Goal: Task Accomplishment & Management: Use online tool/utility

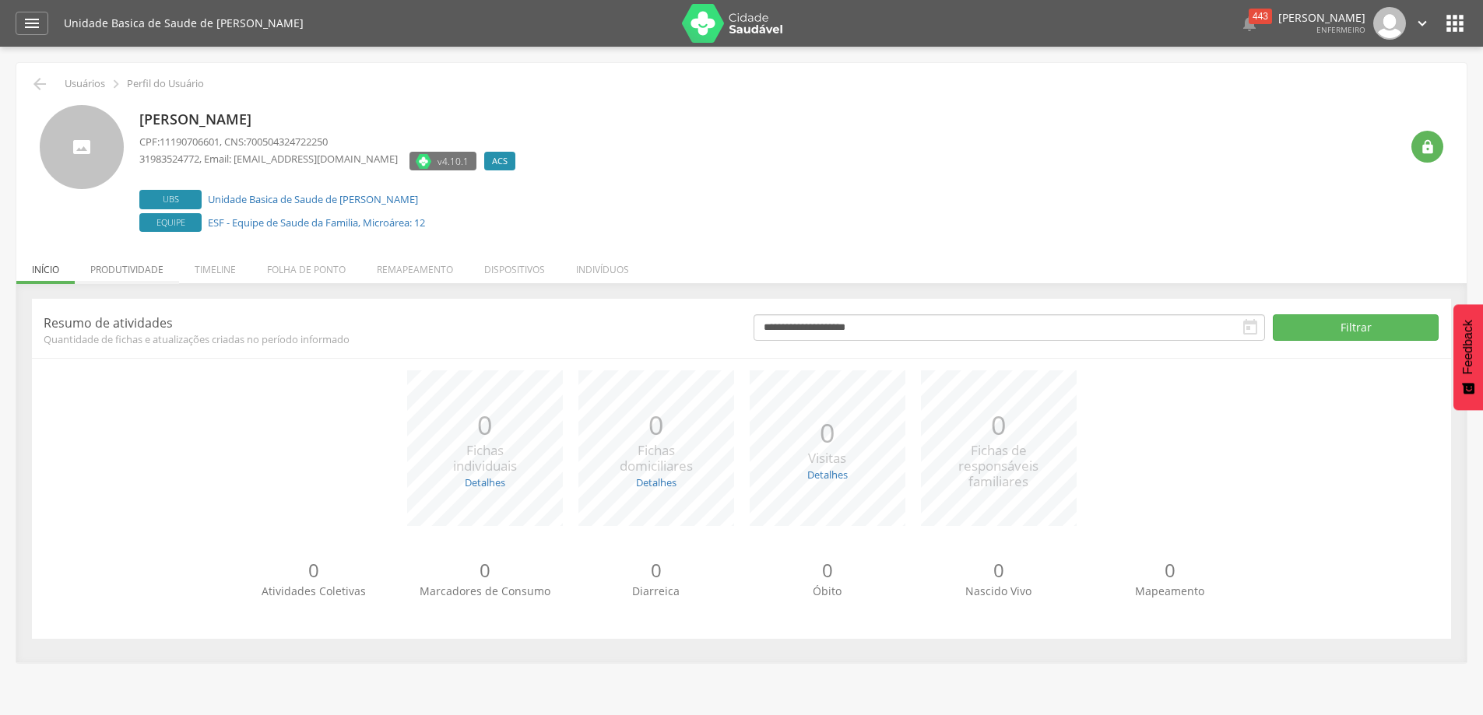
click at [141, 270] on li "Produtividade" at bounding box center [127, 266] width 104 height 37
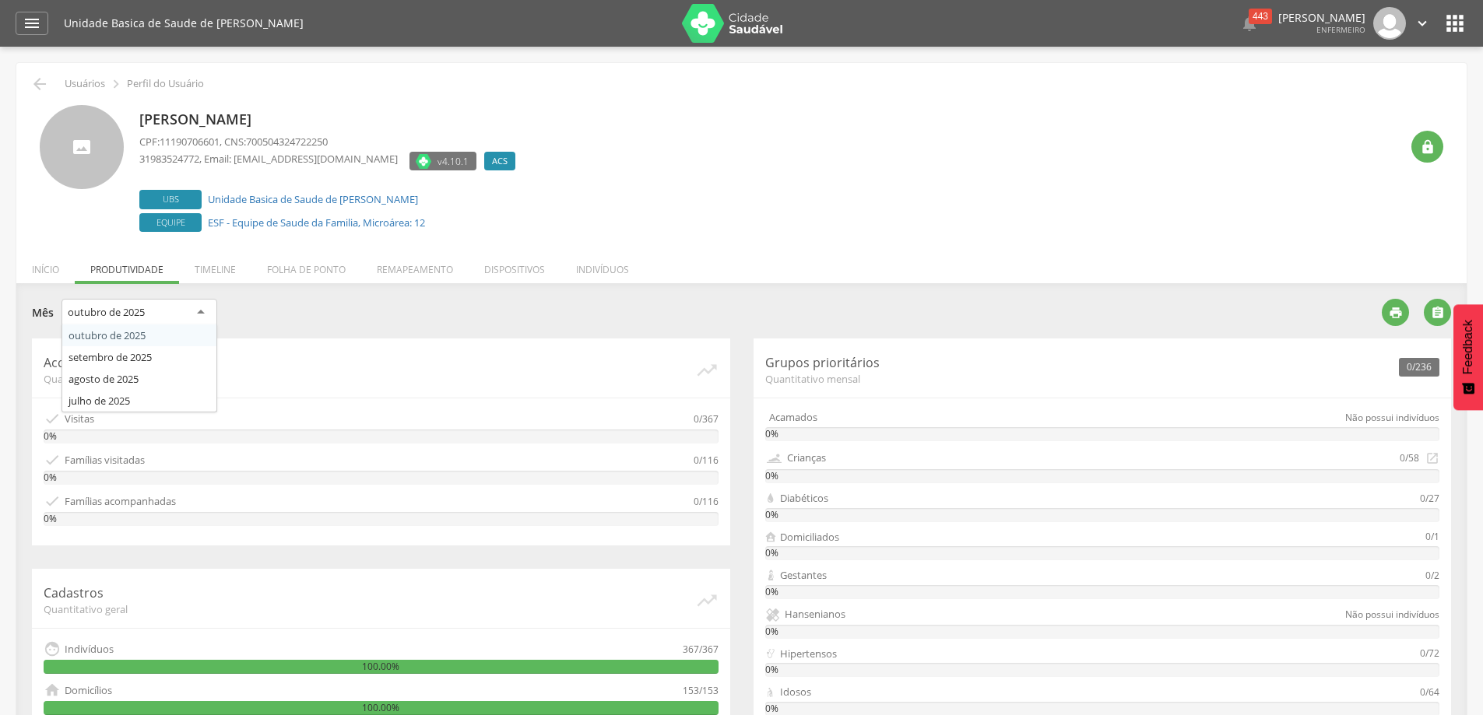
click at [202, 311] on div "outubro de 2025" at bounding box center [140, 313] width 156 height 28
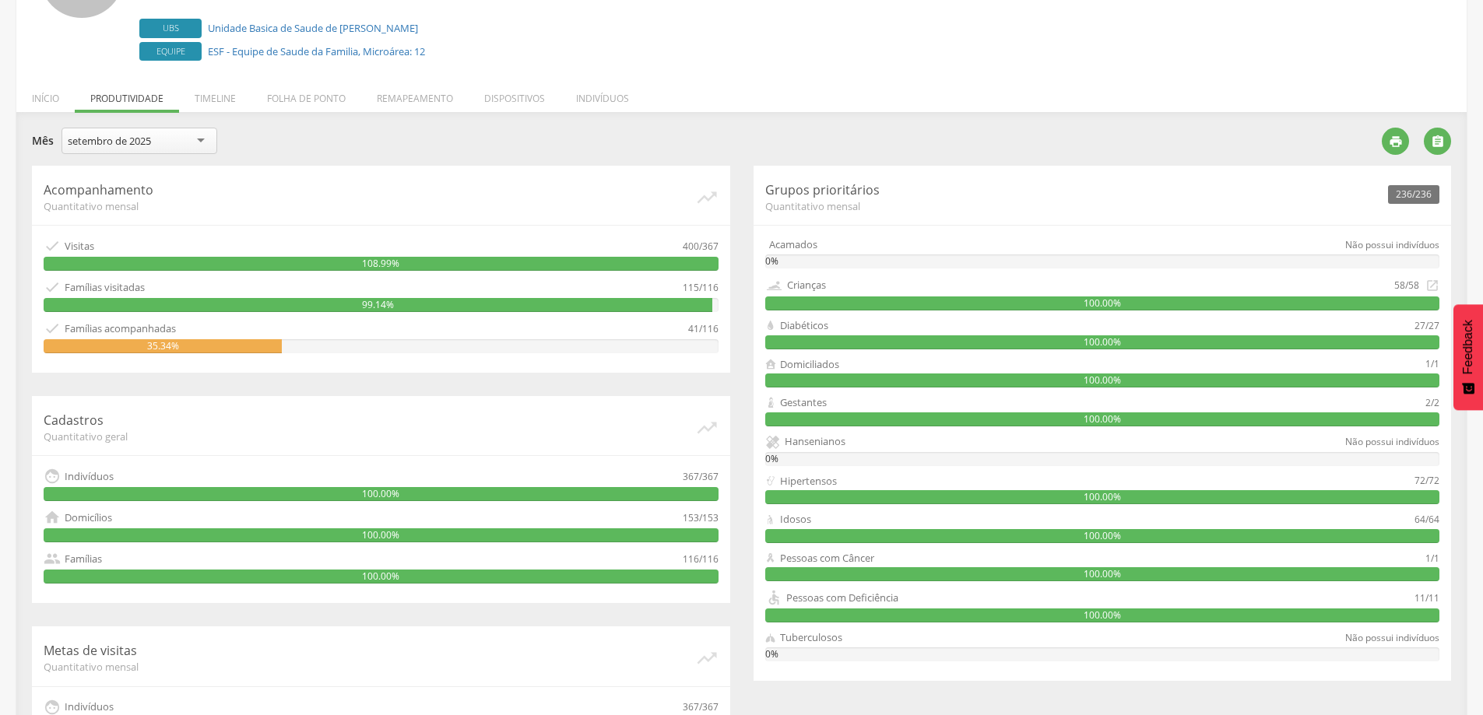
scroll to position [145, 0]
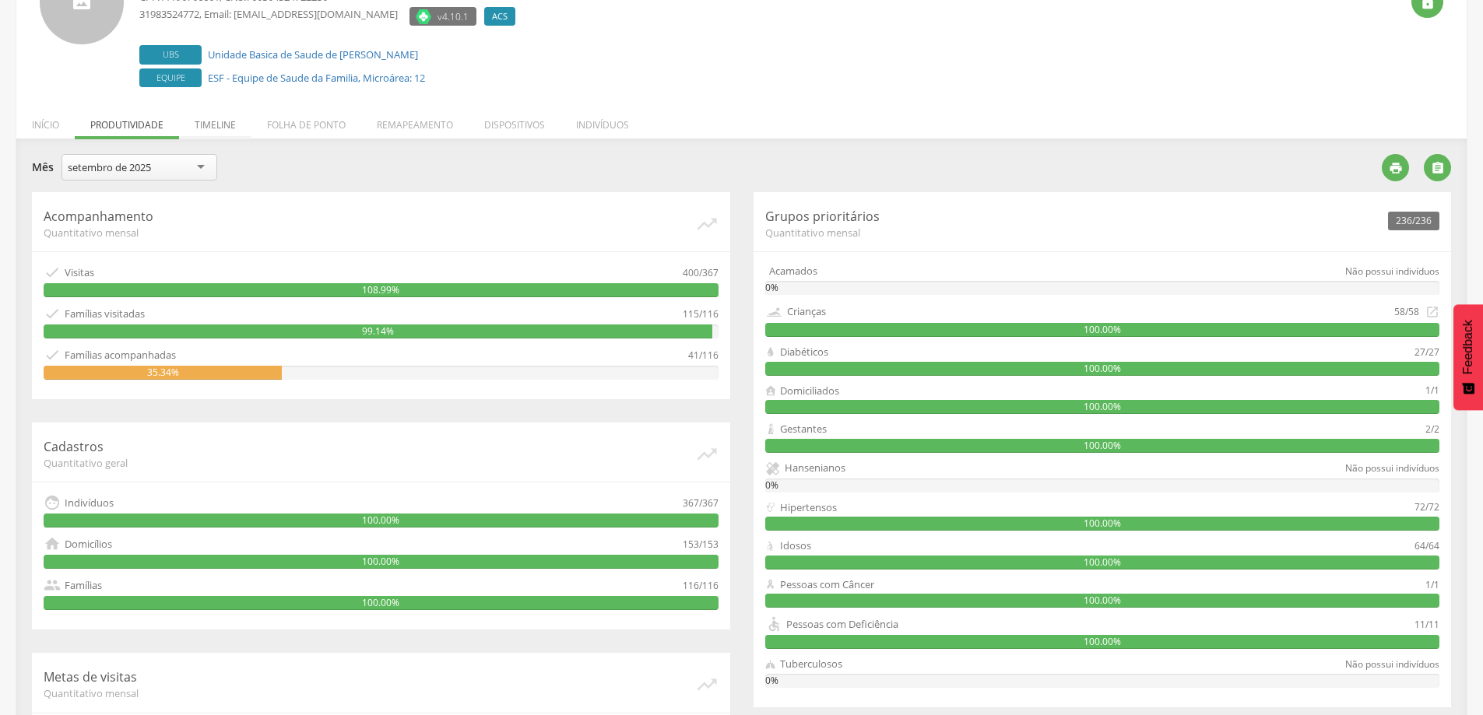
click at [231, 127] on li "Timeline" at bounding box center [215, 121] width 72 height 37
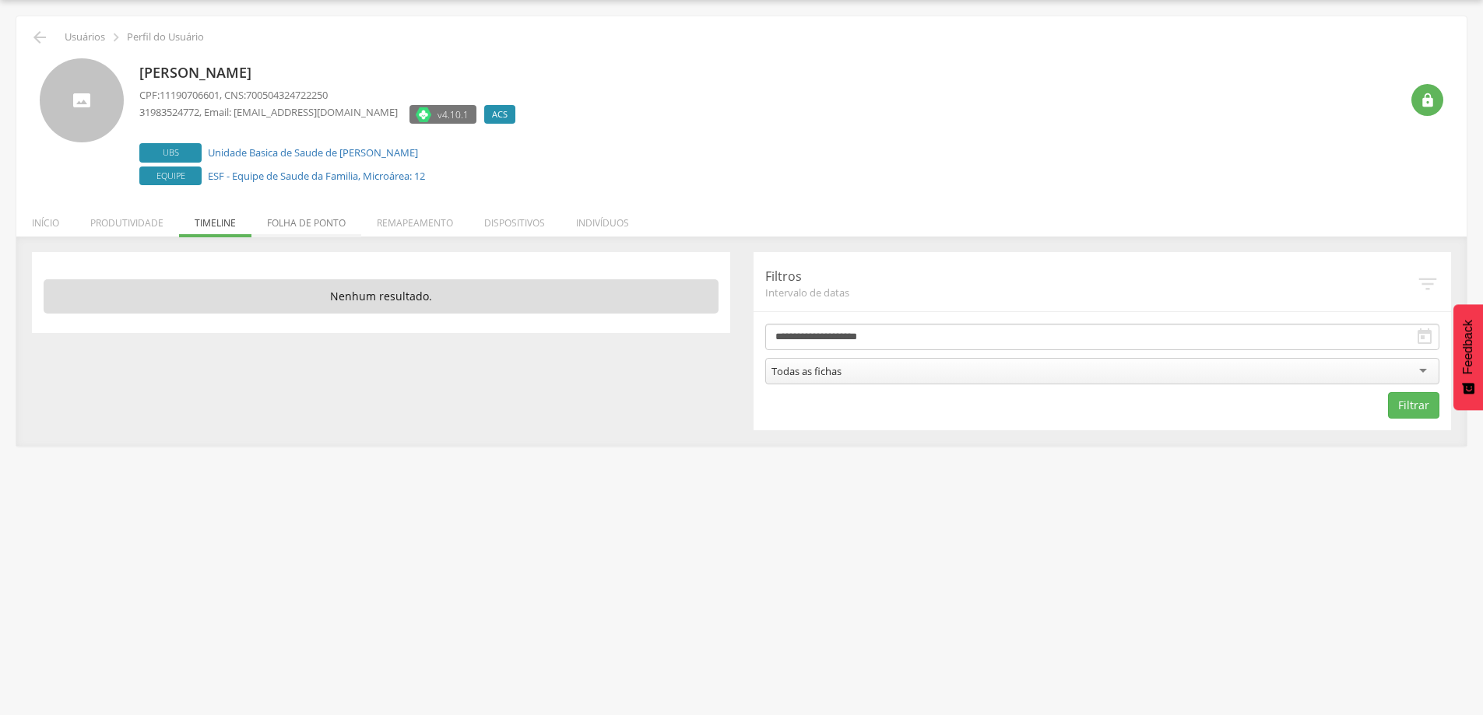
click at [316, 225] on li "Folha de ponto" at bounding box center [306, 219] width 110 height 37
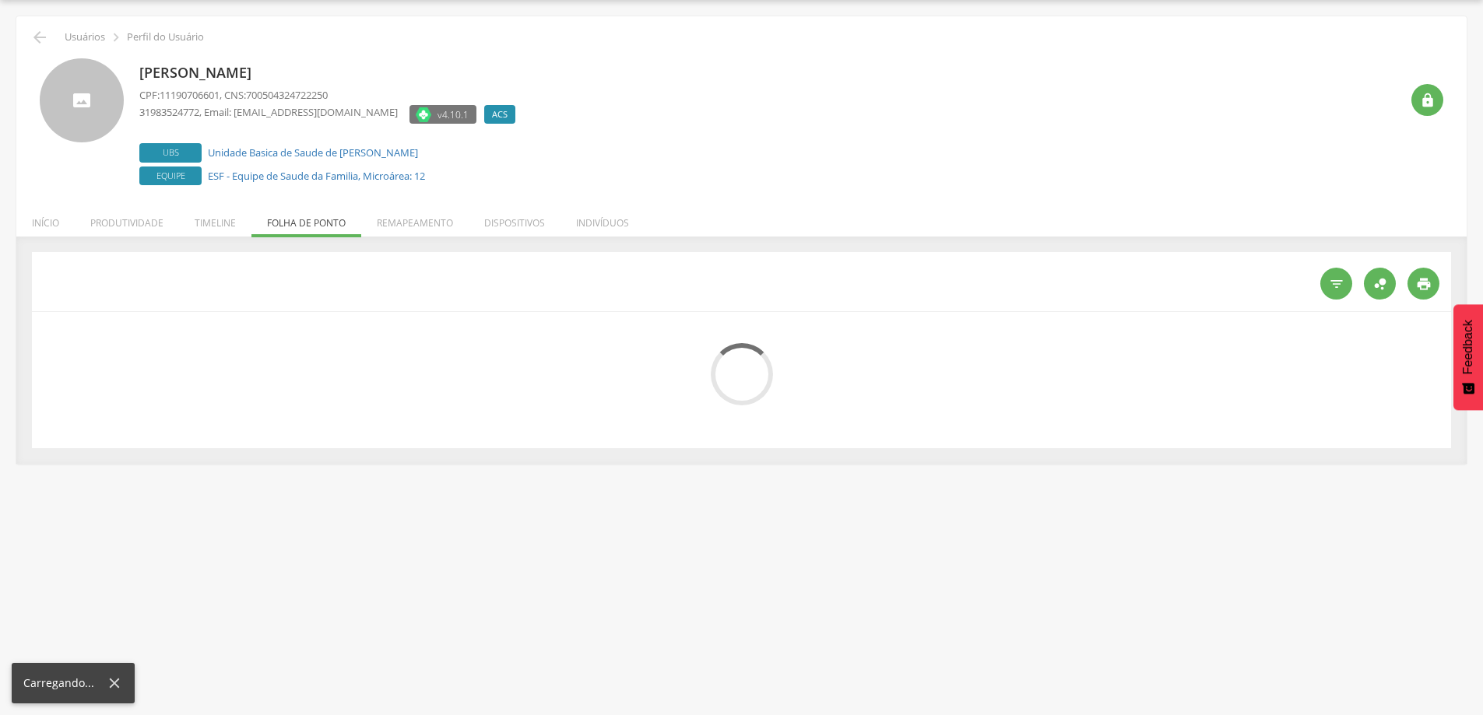
scroll to position [145, 0]
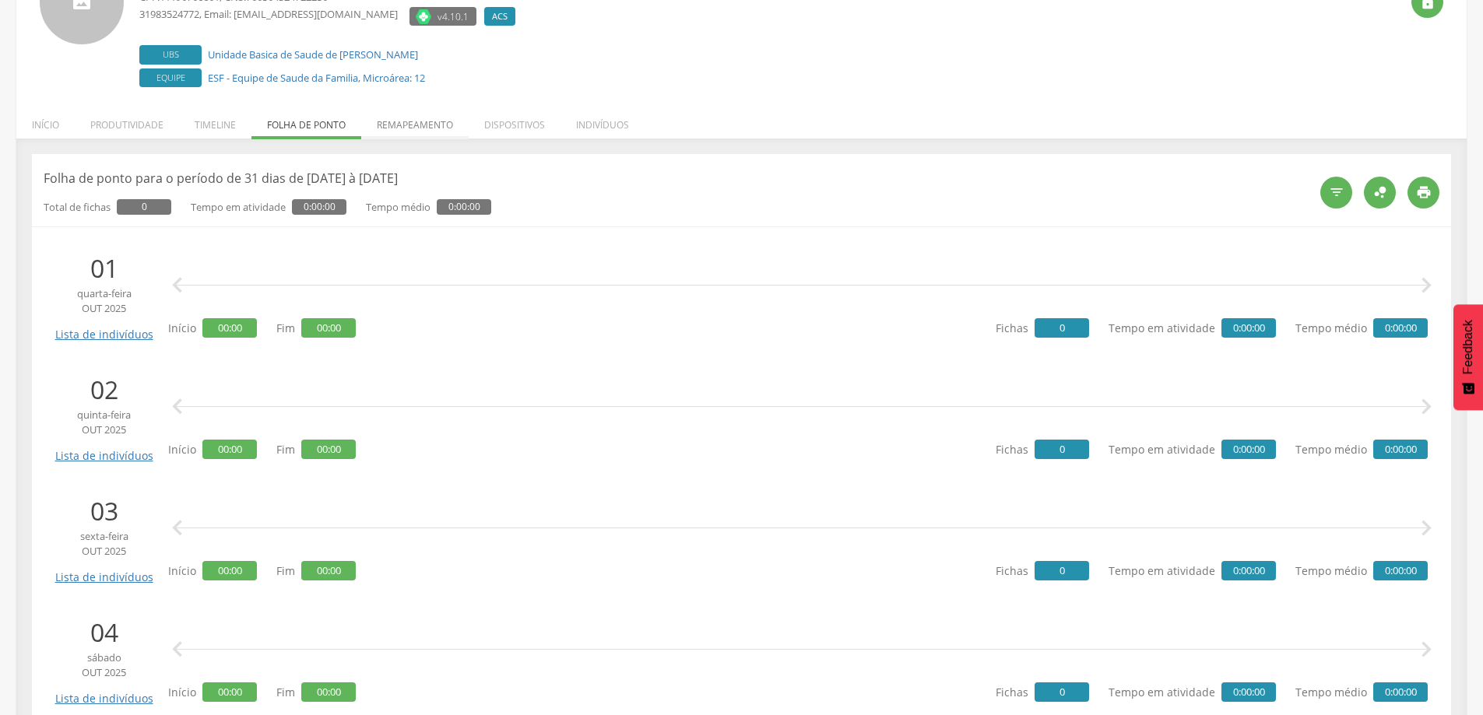
click at [399, 130] on li "Remapeamento" at bounding box center [414, 121] width 107 height 37
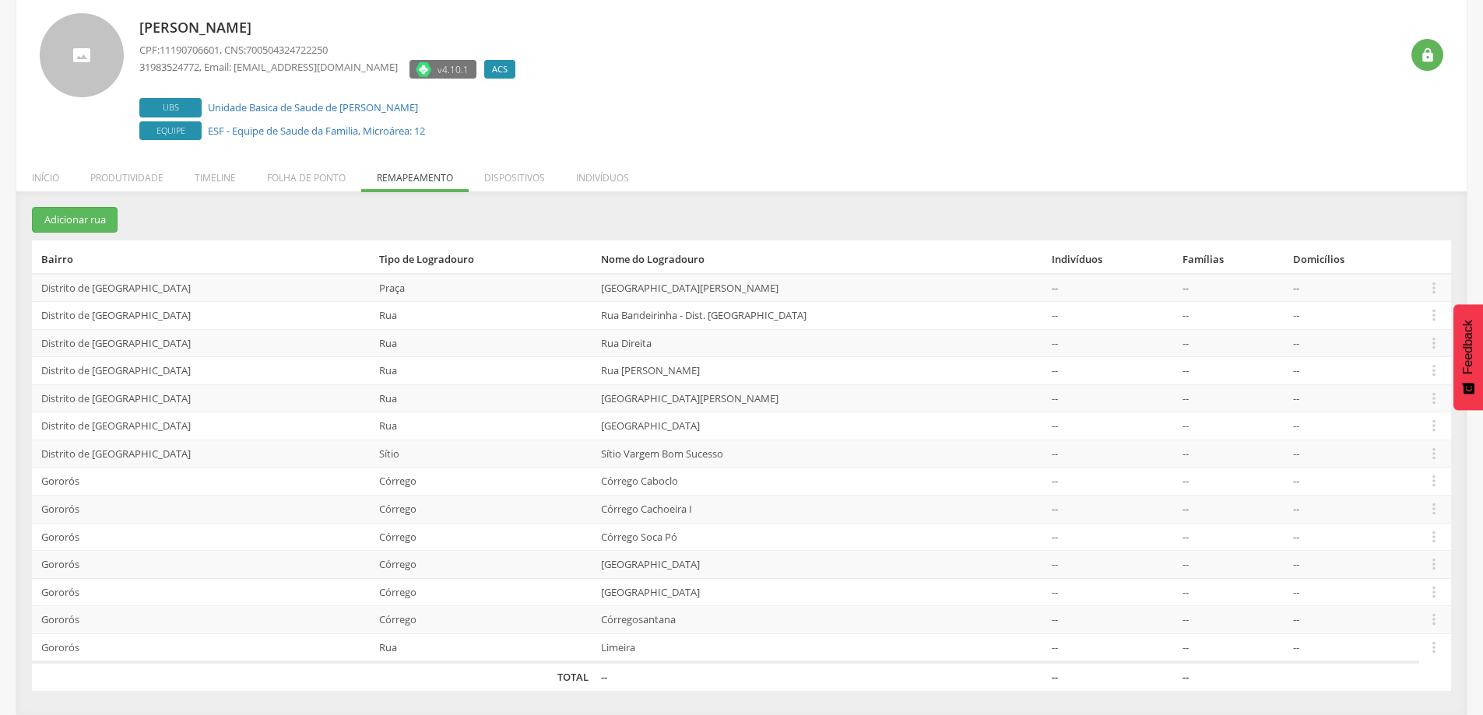
scroll to position [92, 0]
click at [216, 183] on li "Timeline" at bounding box center [215, 174] width 72 height 37
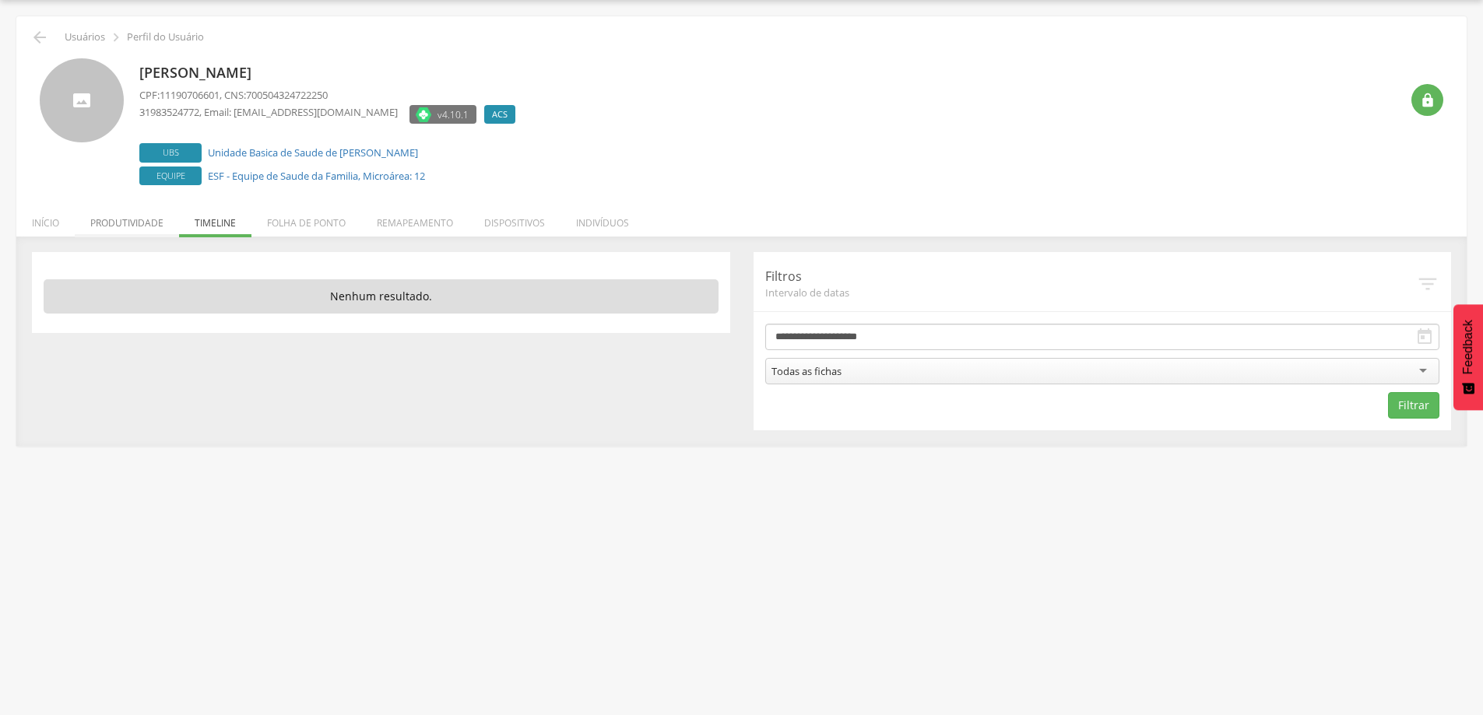
click at [112, 219] on li "Produtividade" at bounding box center [127, 219] width 104 height 37
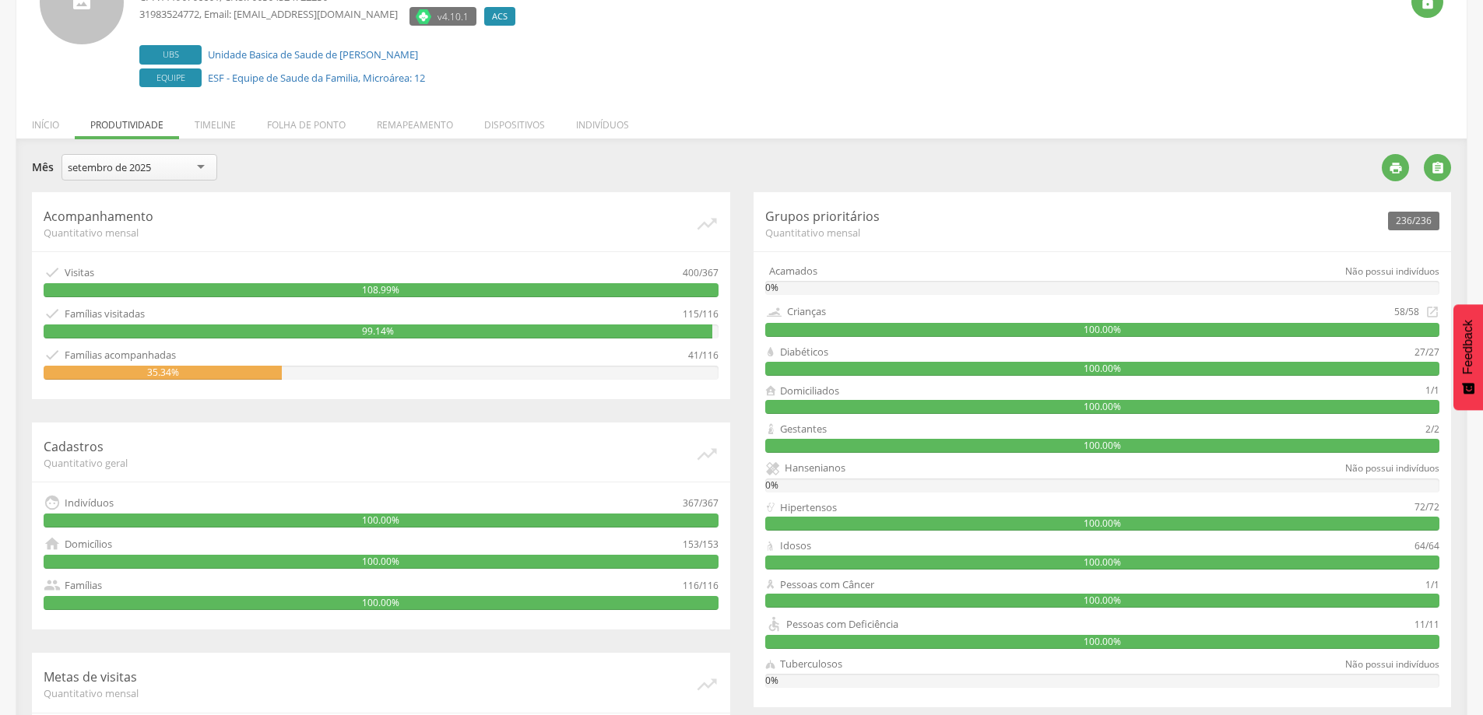
scroll to position [0, 0]
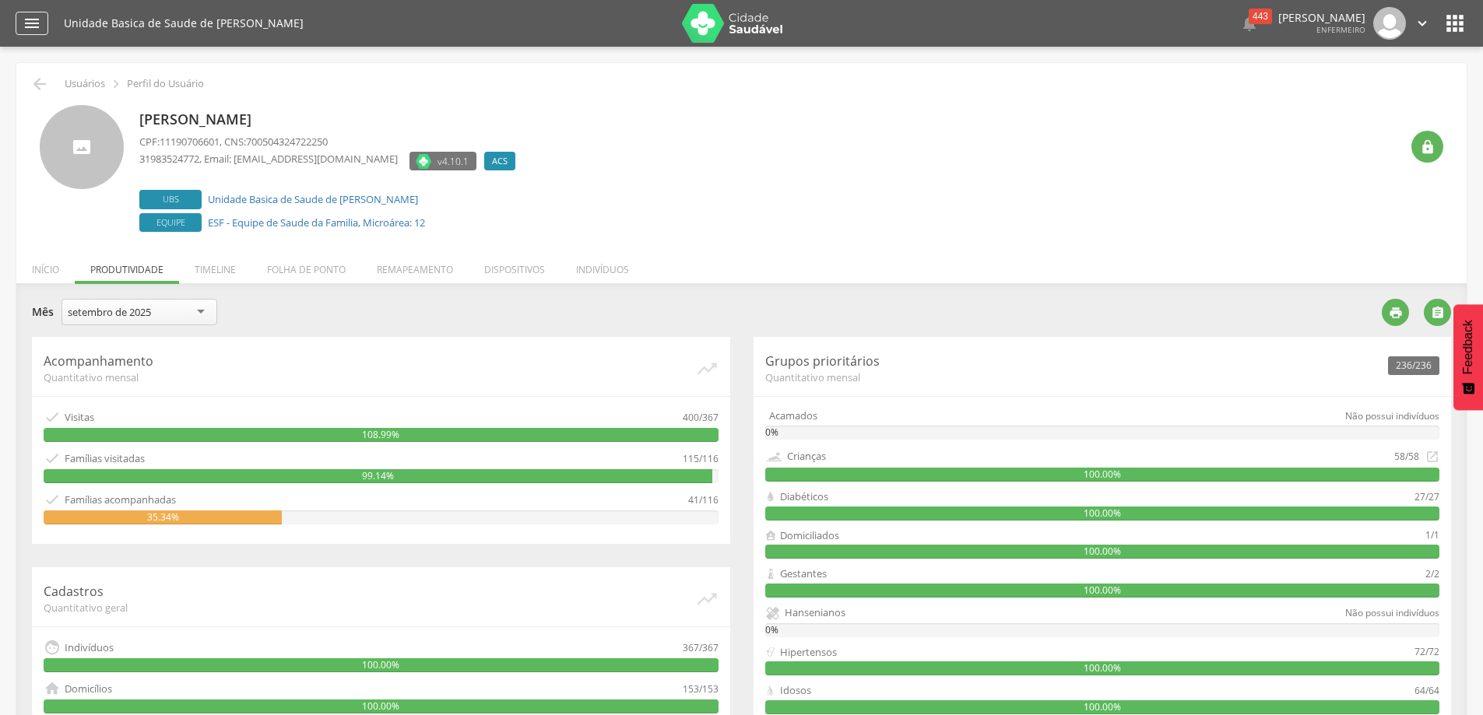
click at [26, 26] on icon "" at bounding box center [32, 23] width 19 height 19
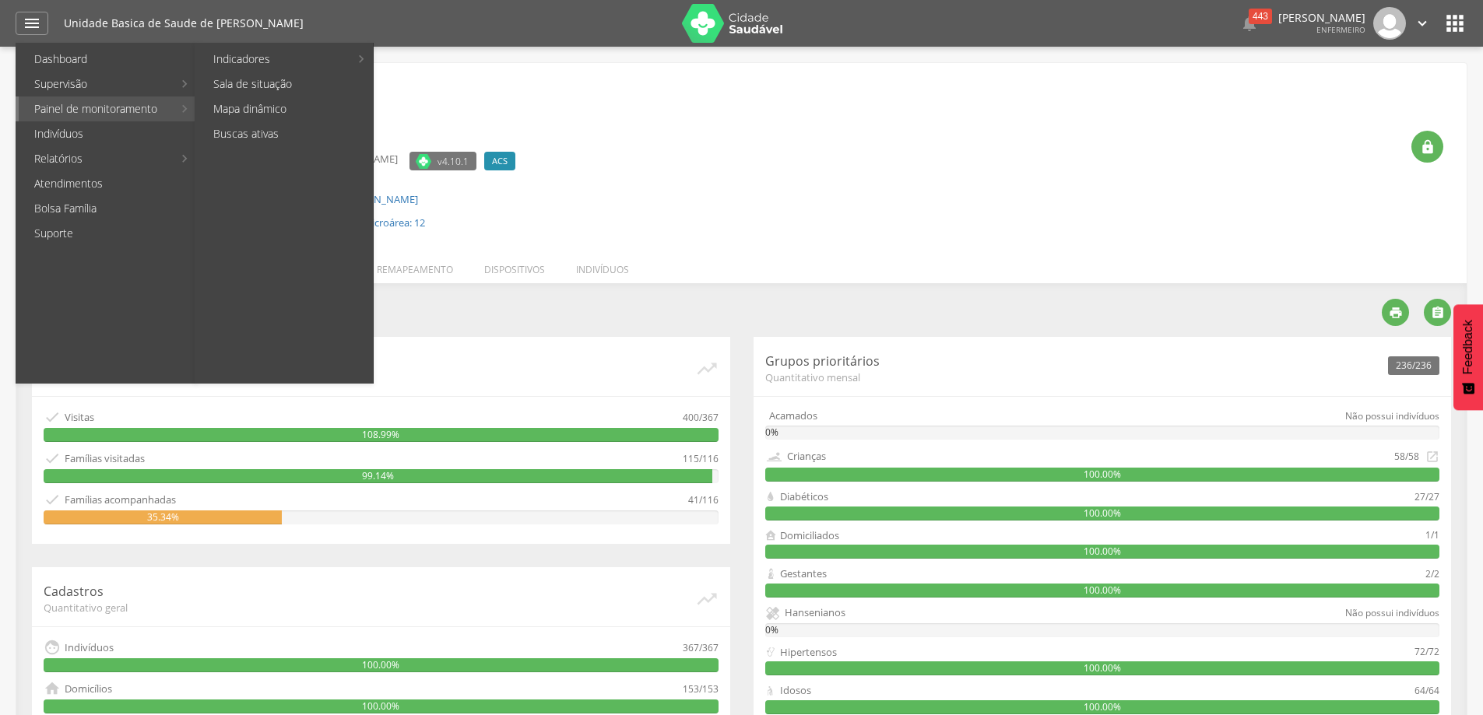
click at [93, 108] on link "Painel de monitoramento" at bounding box center [96, 109] width 154 height 25
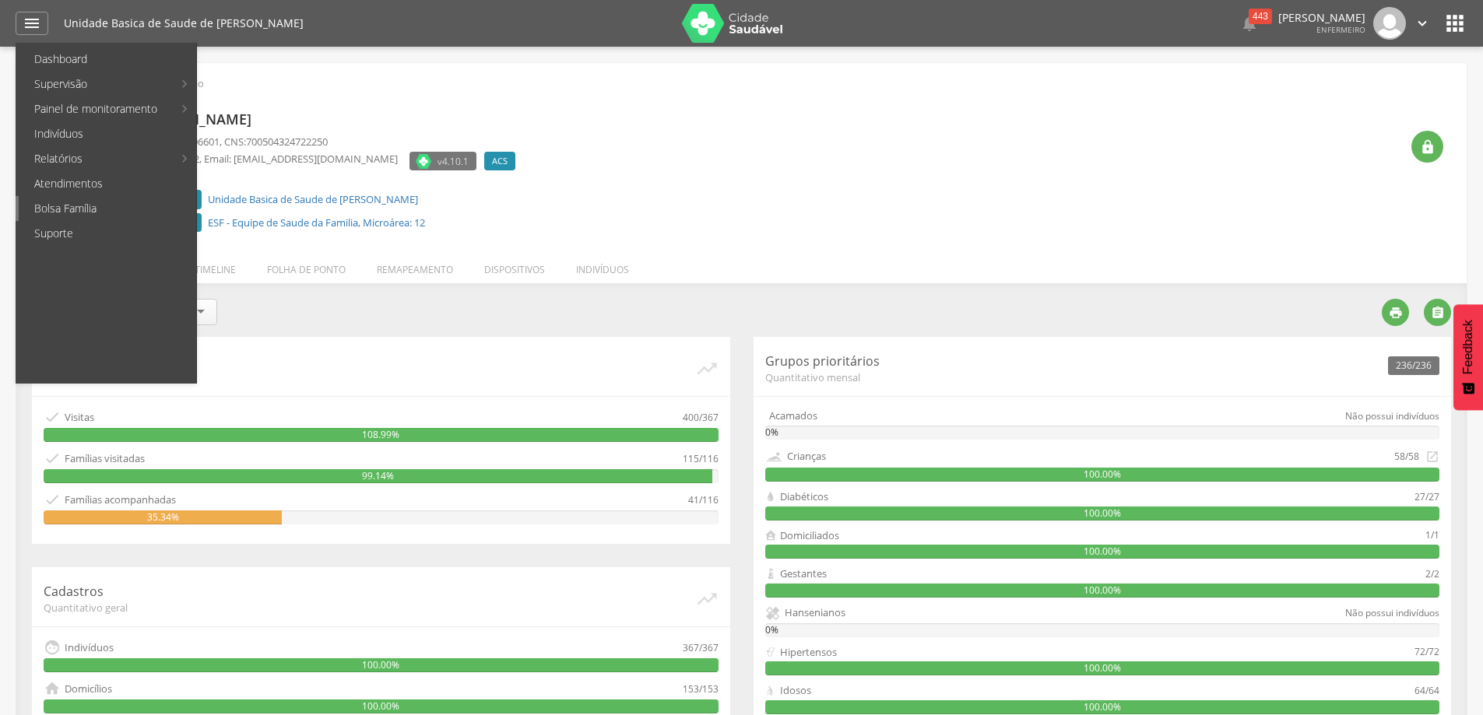
click at [98, 202] on link "Bolsa Família" at bounding box center [107, 208] width 177 height 25
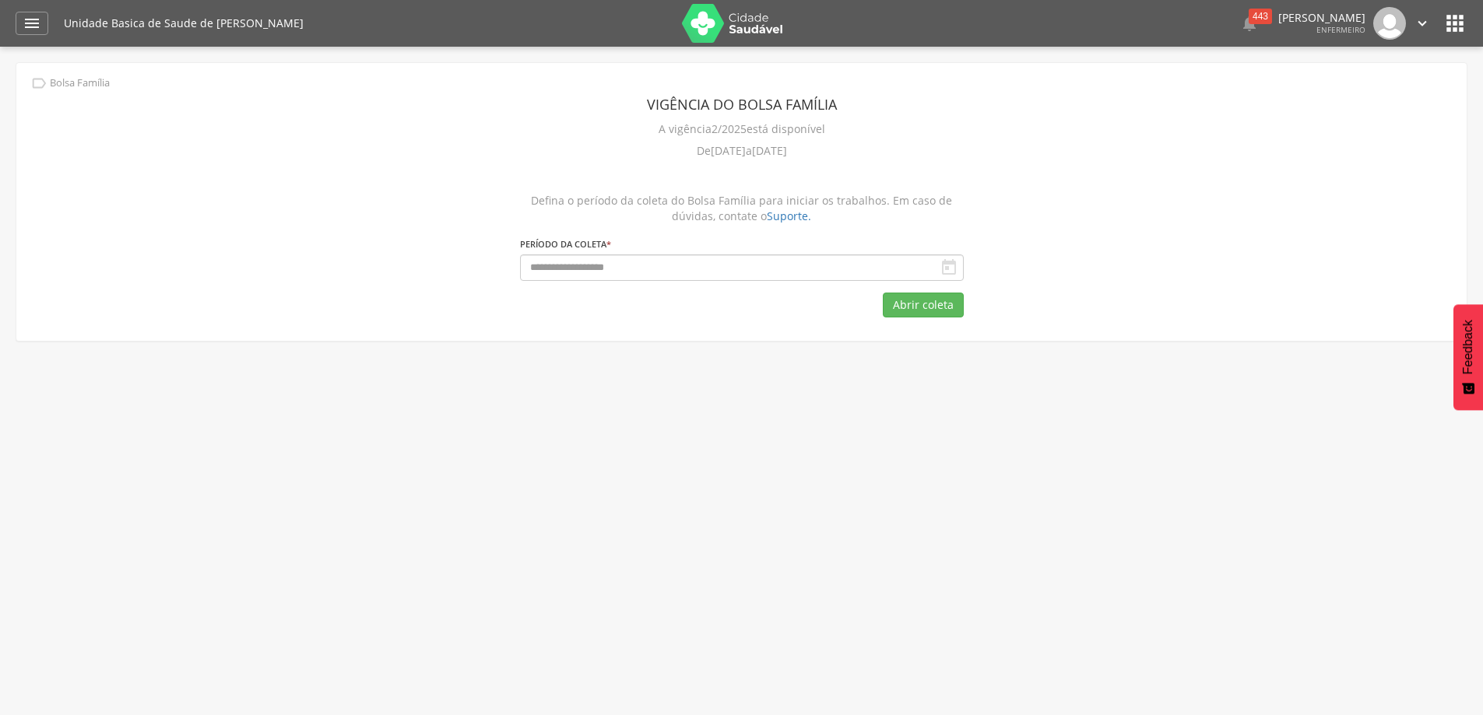
click at [950, 265] on icon "" at bounding box center [949, 267] width 19 height 19
click at [923, 303] on button "Abrir coleta" at bounding box center [923, 305] width 81 height 25
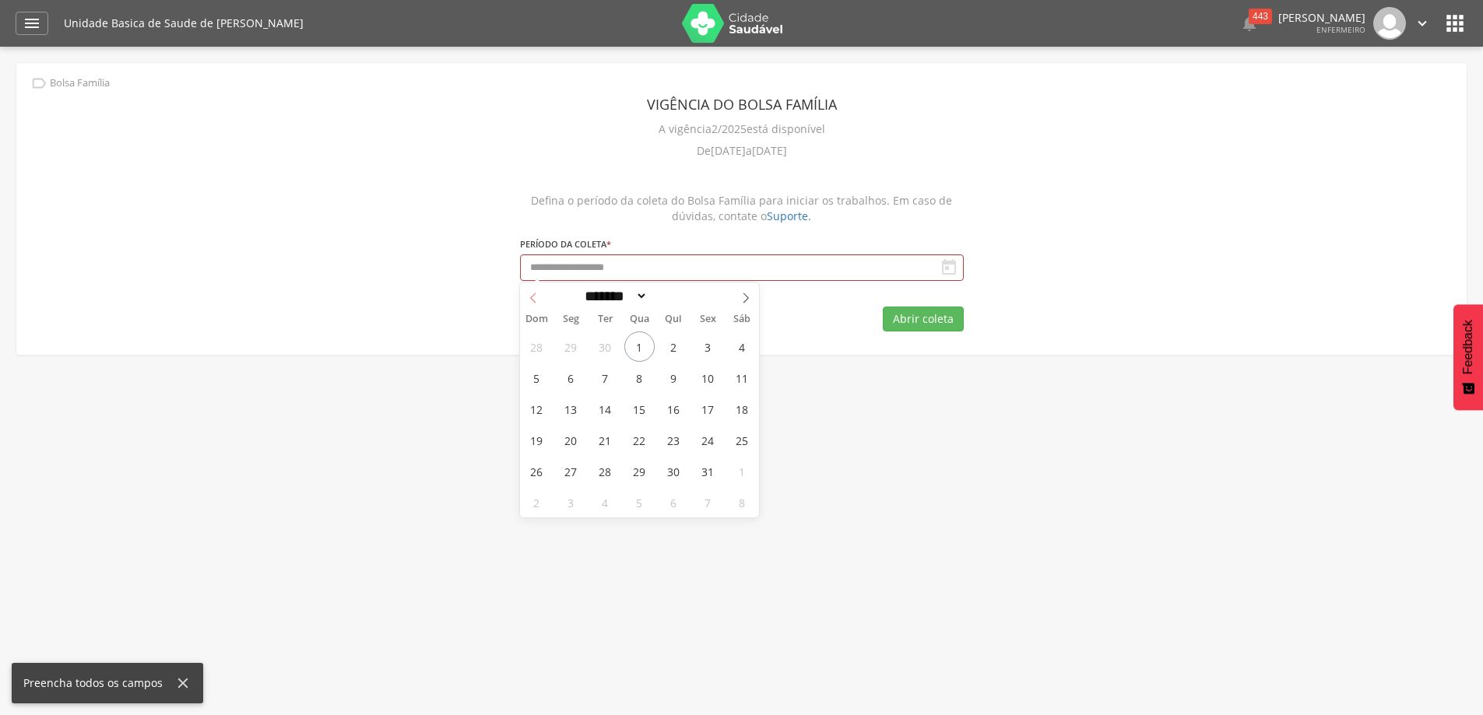
click at [525, 304] on span at bounding box center [533, 296] width 26 height 26
select select "*"
click at [565, 343] on span "1" at bounding box center [571, 347] width 30 height 30
type input "**********"
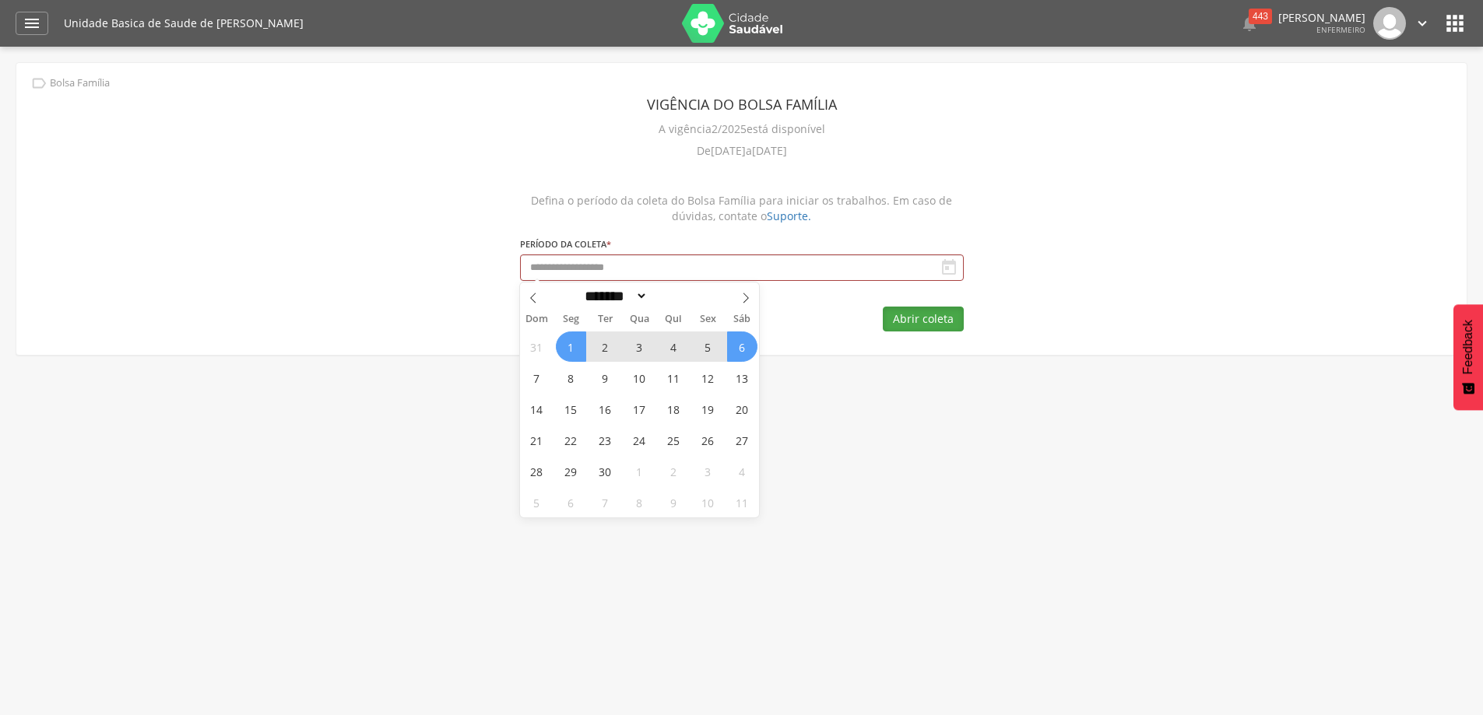
select select "*"
click at [923, 318] on button "Abrir coleta" at bounding box center [923, 319] width 81 height 25
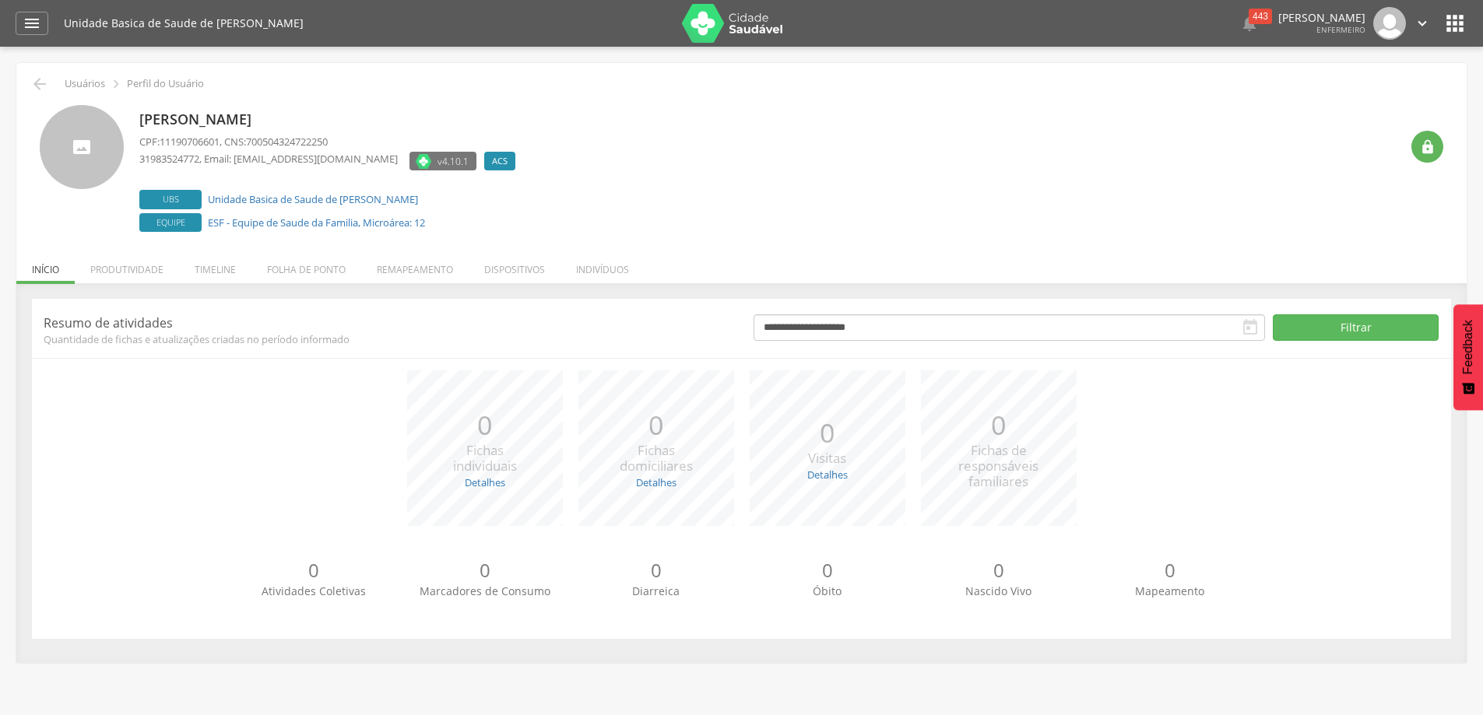
click at [366, 409] on div "*** 0 Fichas individuais Detalhes Novas: 0 Atualizadas: 0 *** 0 Fichas domicili…" at bounding box center [742, 456] width 1396 height 171
click at [149, 267] on li "Produtividade" at bounding box center [127, 266] width 104 height 37
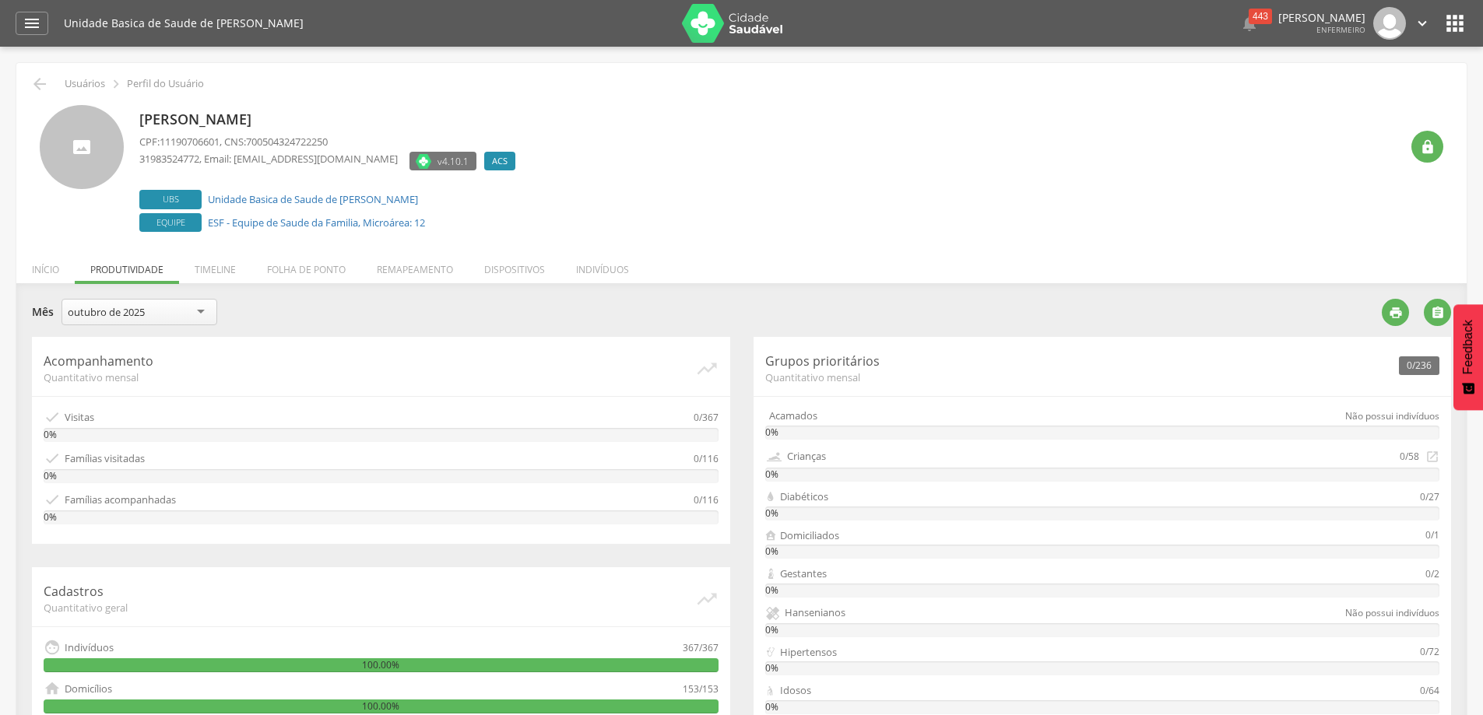
click at [200, 313] on div "outubro de 2025" at bounding box center [140, 312] width 156 height 26
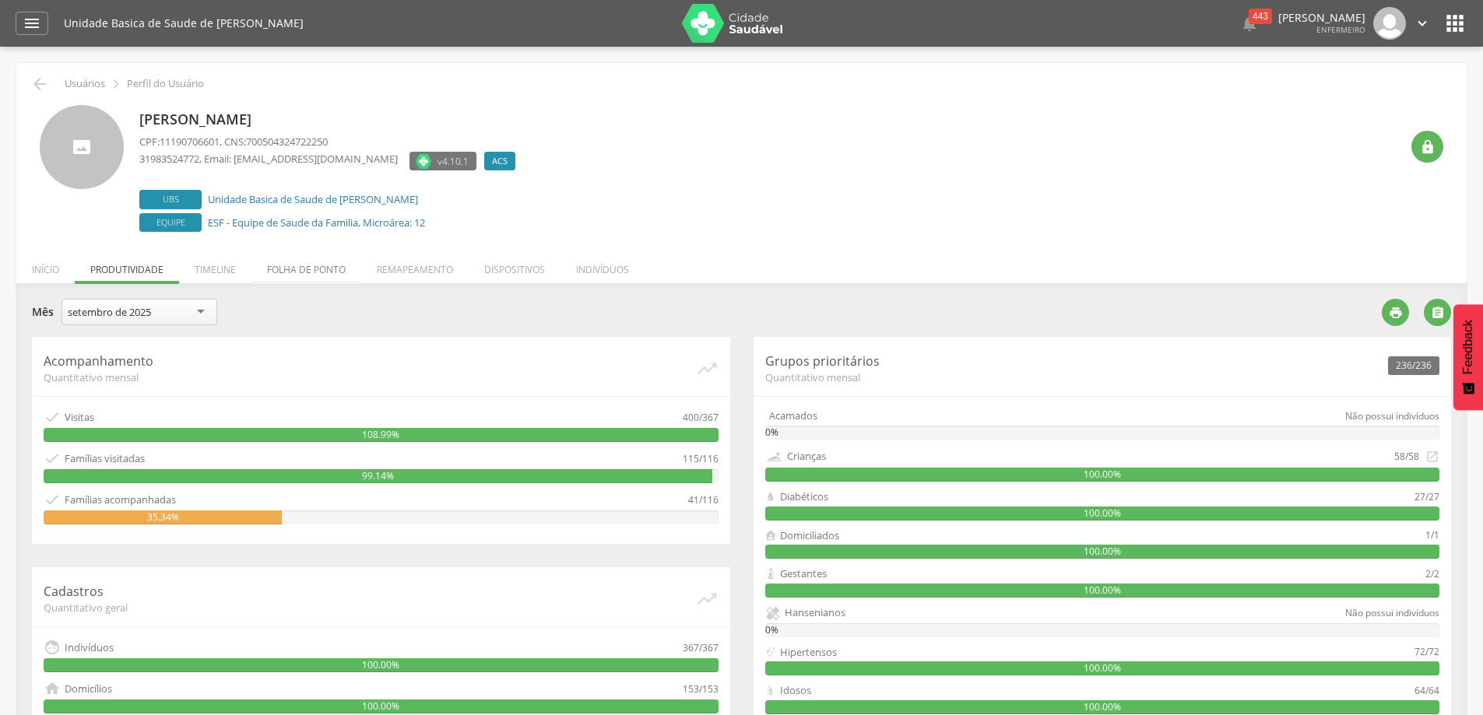
click at [311, 272] on li "Folha de ponto" at bounding box center [306, 266] width 110 height 37
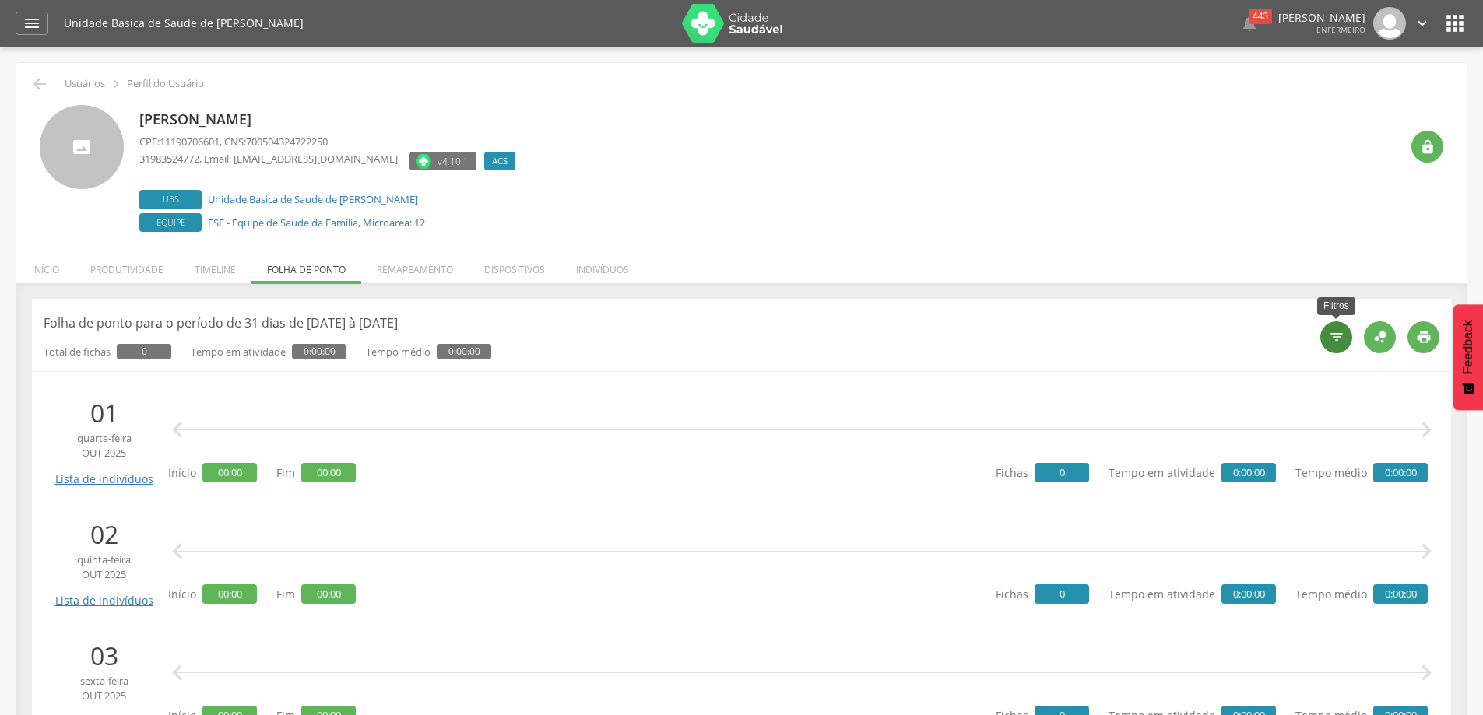
click at [1333, 335] on icon "" at bounding box center [1337, 337] width 16 height 16
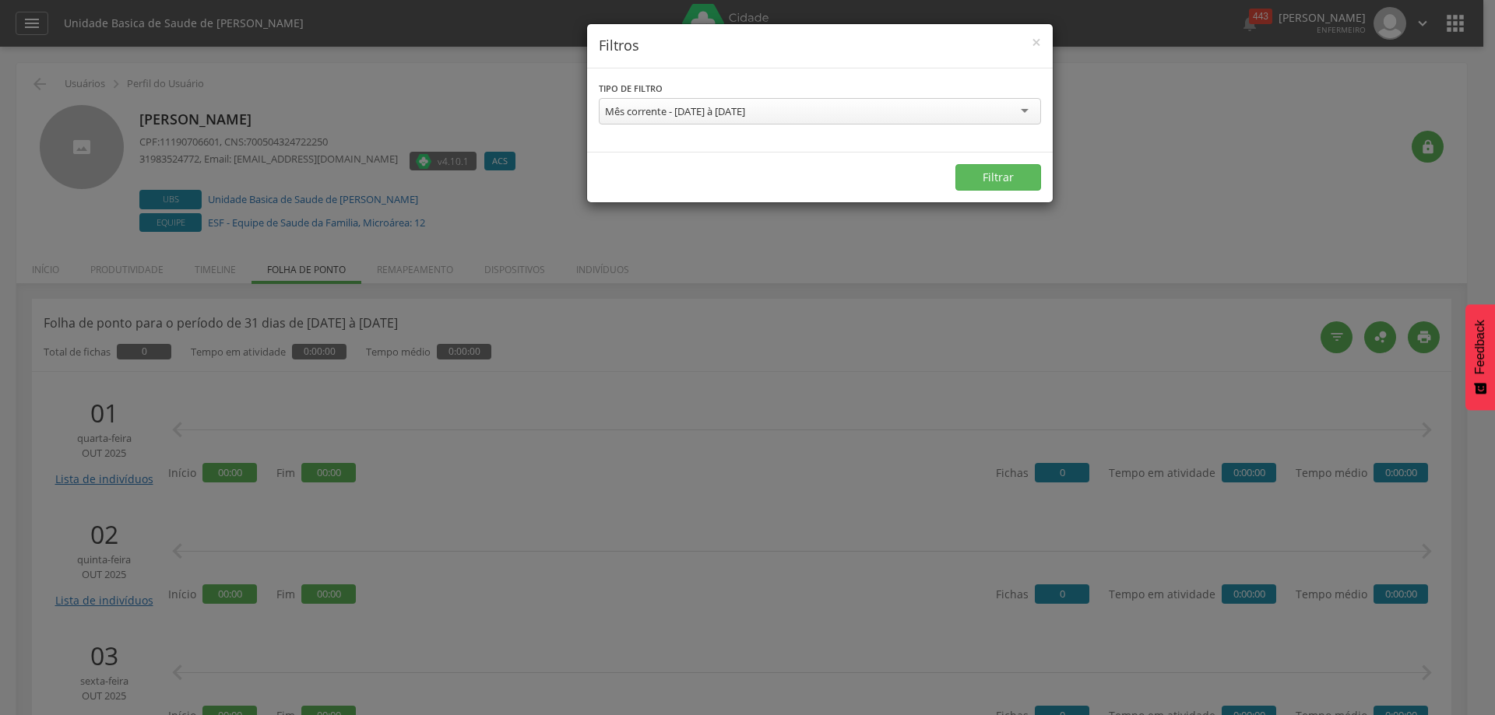
click at [1021, 114] on div "Mês corrente - [DATE] à [DATE]" at bounding box center [820, 111] width 442 height 26
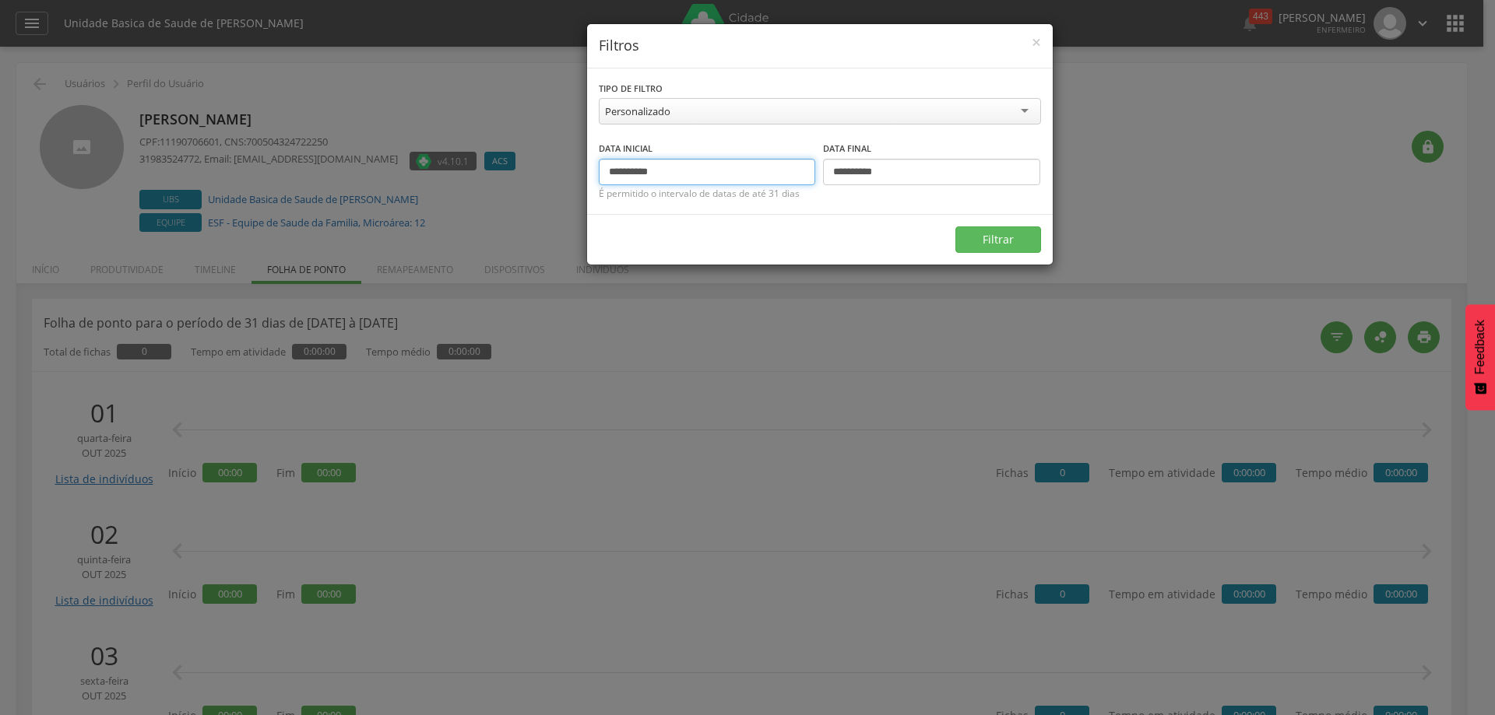
click at [638, 174] on input "**********" at bounding box center [707, 172] width 217 height 26
type input "**********"
click at [863, 168] on input "**********" at bounding box center [931, 172] width 217 height 26
type input "**********"
click at [986, 241] on button "Filtrar" at bounding box center [998, 240] width 86 height 26
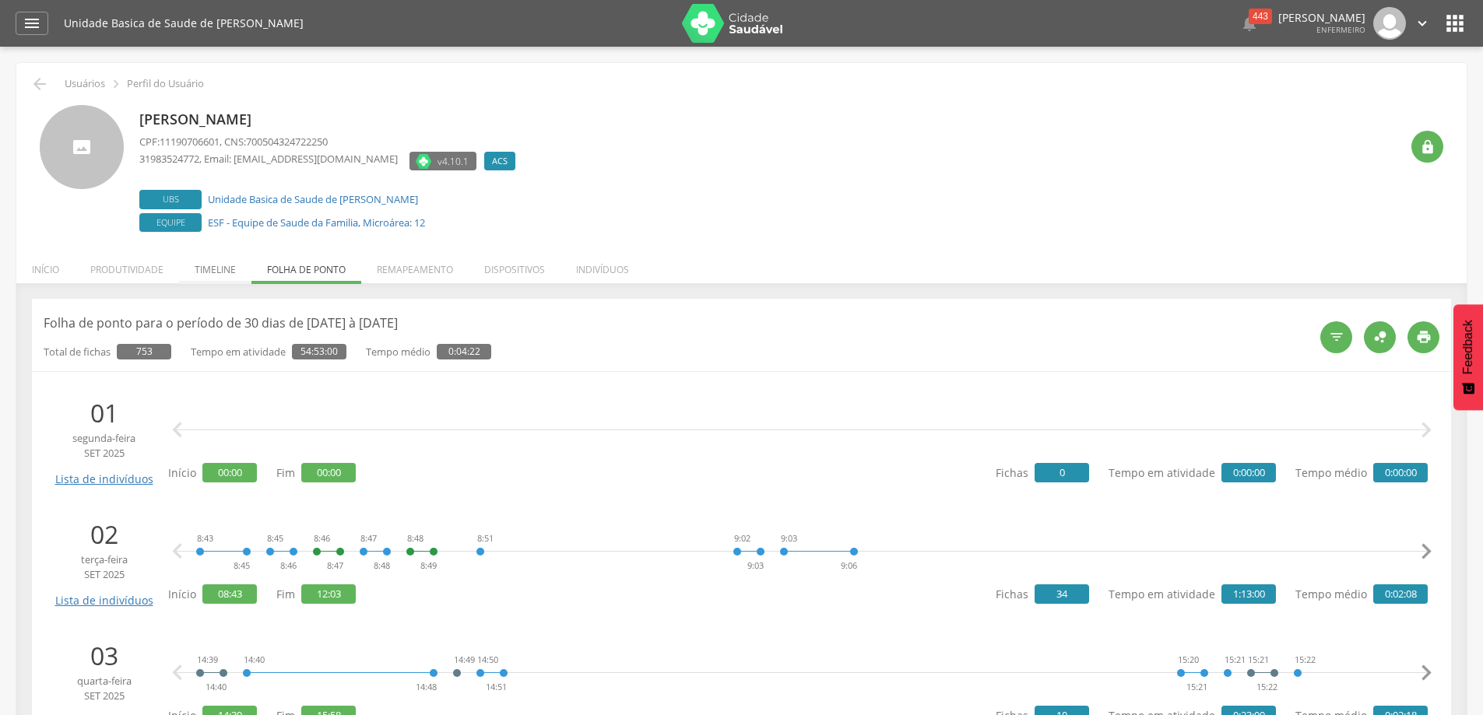
click at [228, 266] on li "Timeline" at bounding box center [215, 266] width 72 height 37
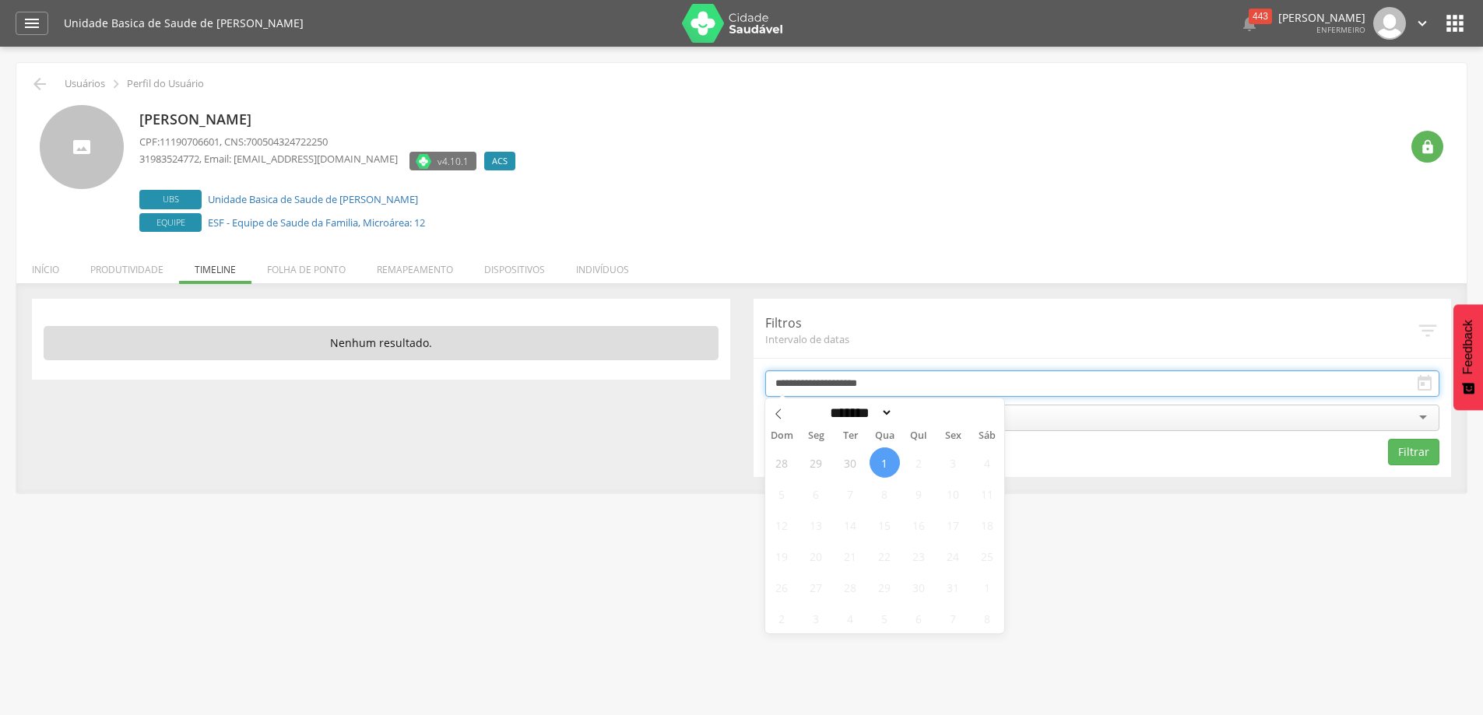
click at [1199, 380] on input "**********" at bounding box center [1102, 384] width 675 height 26
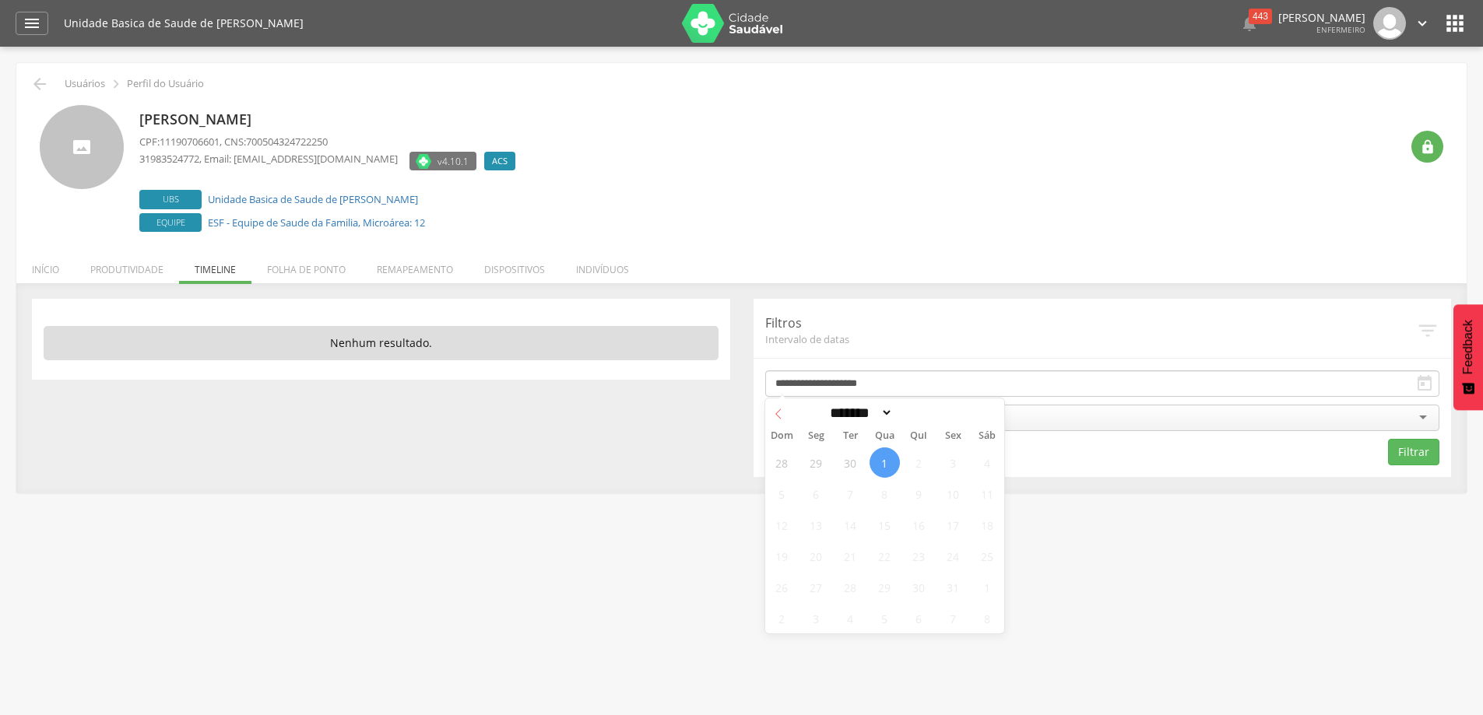
click at [778, 412] on icon at bounding box center [778, 414] width 11 height 11
select select "*"
click at [817, 463] on span "1" at bounding box center [816, 463] width 30 height 30
type input "**********"
click at [1408, 446] on button "Filtrar" at bounding box center [1413, 452] width 51 height 26
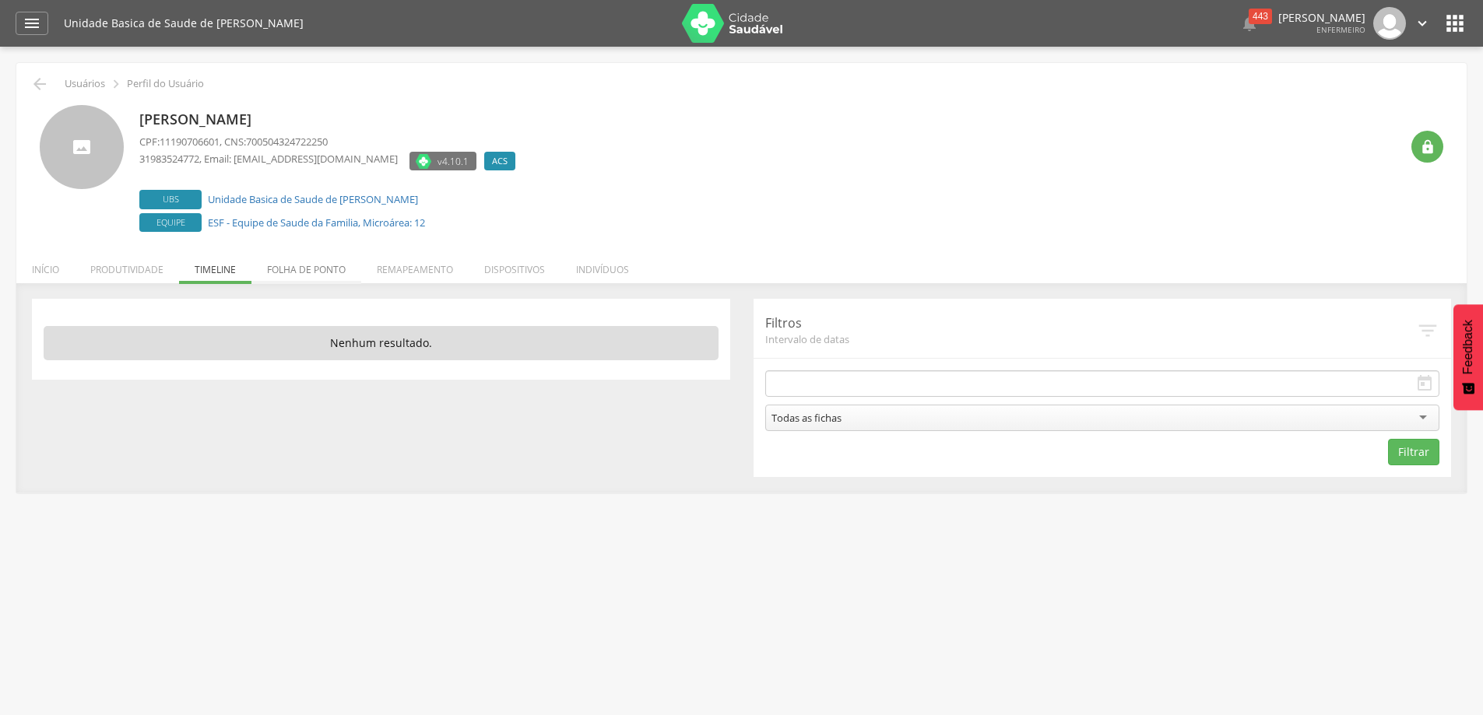
click at [315, 269] on li "Folha de ponto" at bounding box center [306, 266] width 110 height 37
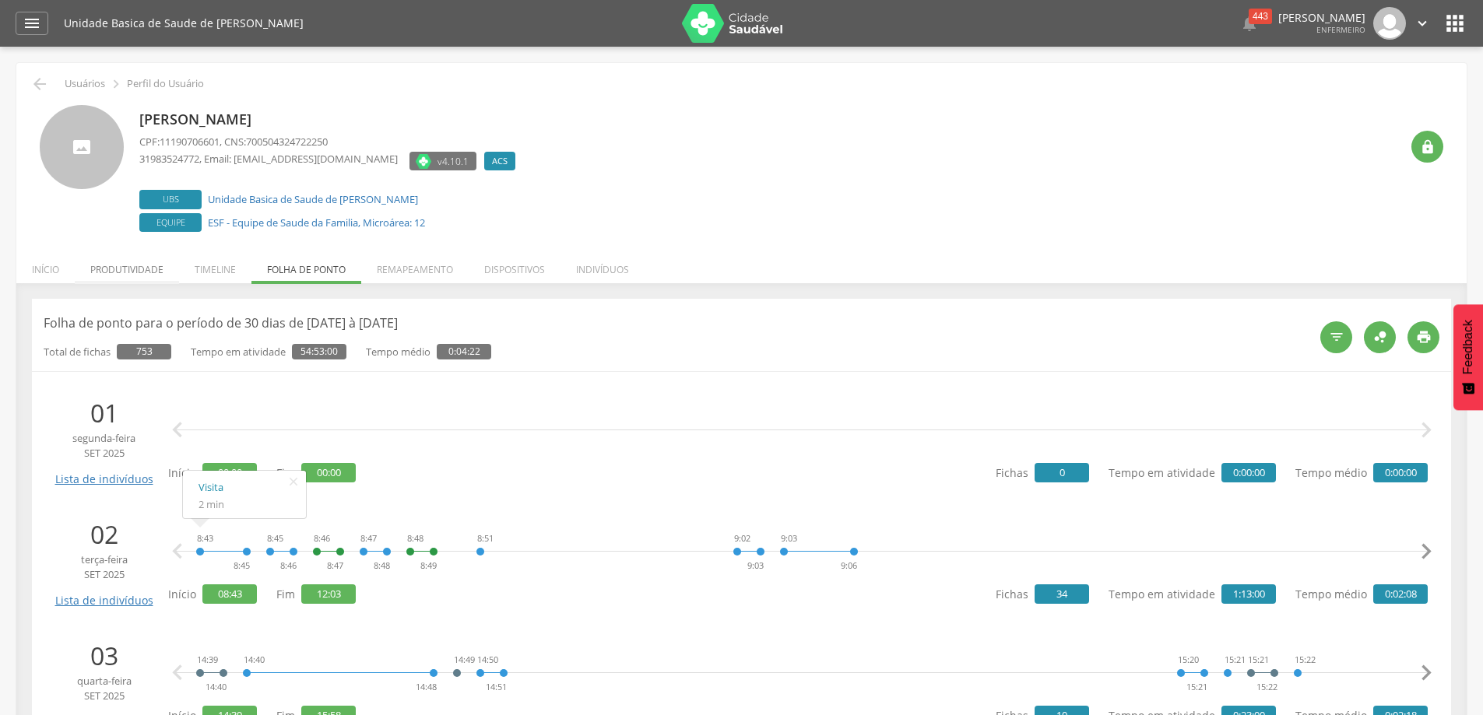
click at [151, 269] on li "Produtividade" at bounding box center [127, 266] width 104 height 37
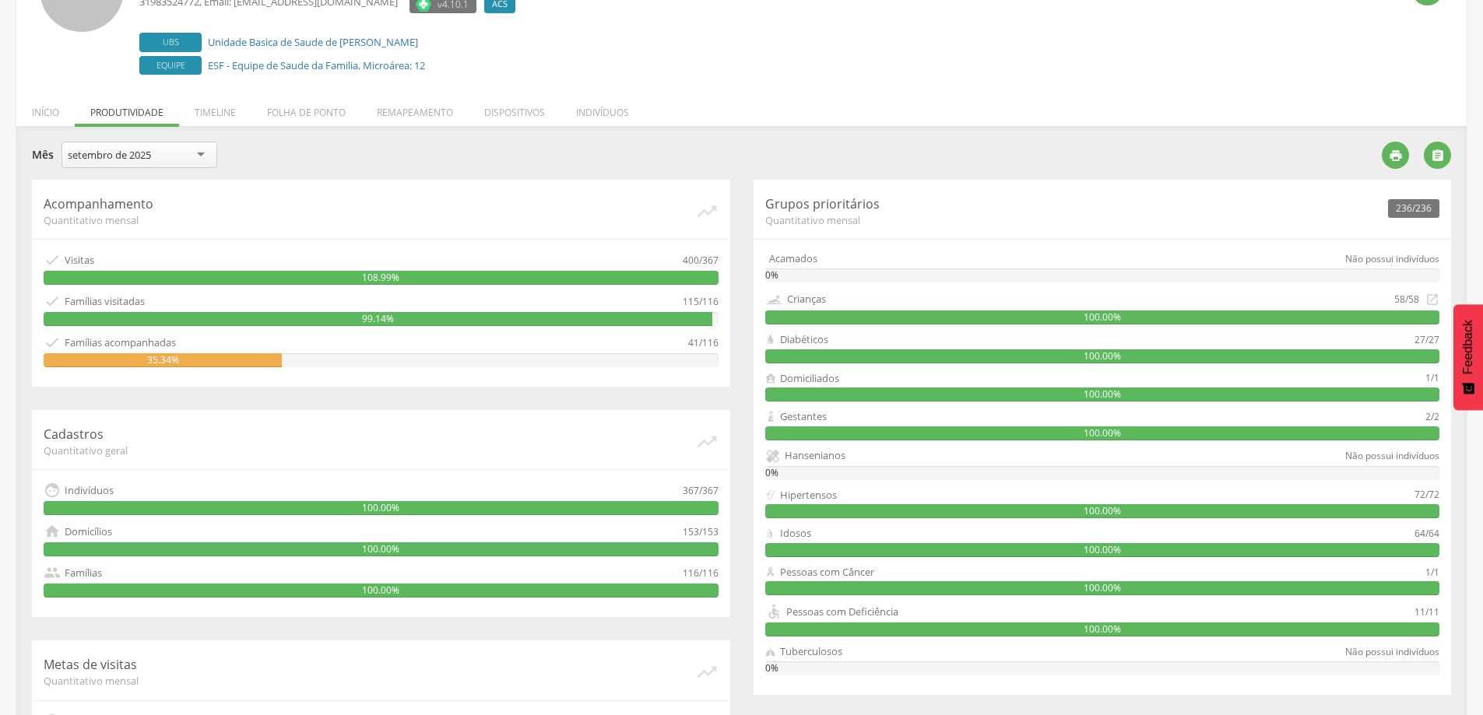
scroll to position [145, 0]
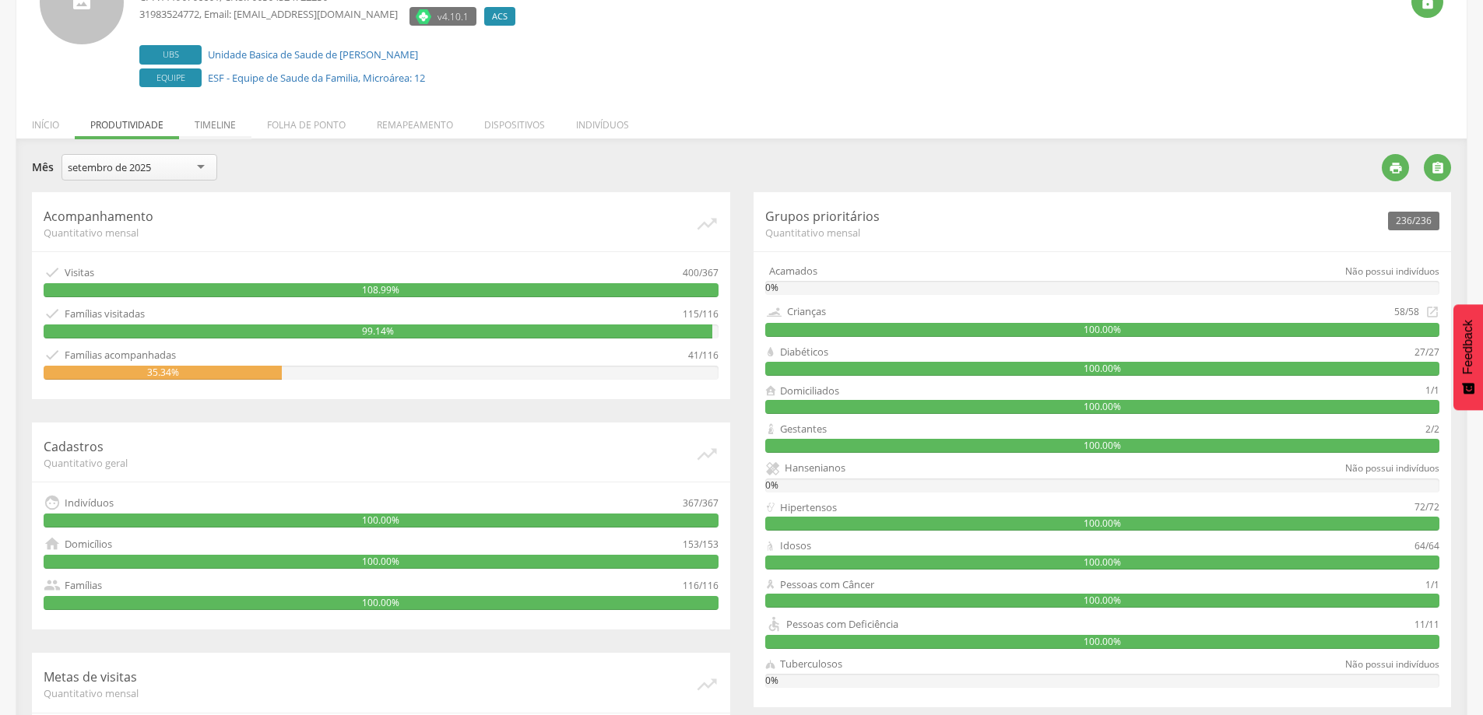
click at [220, 124] on li "Timeline" at bounding box center [215, 121] width 72 height 37
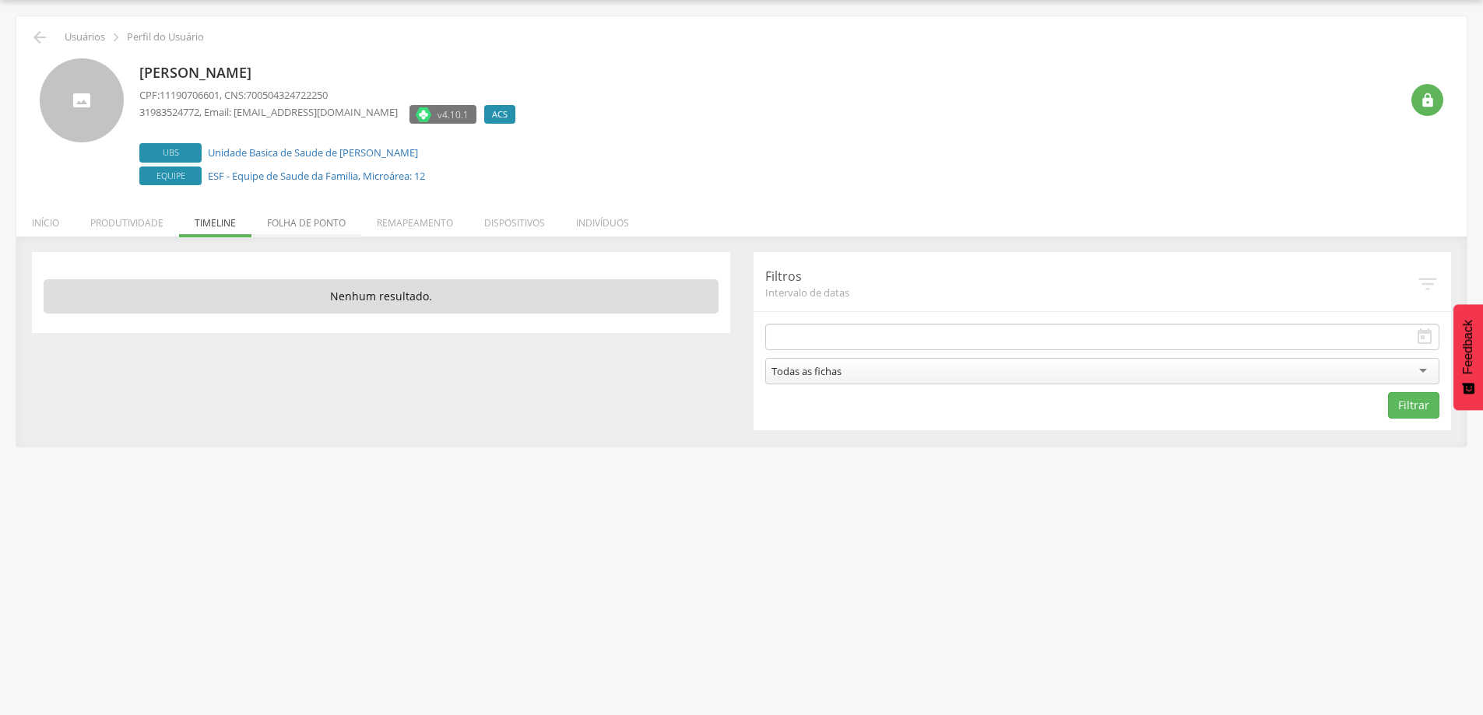
click at [331, 229] on li "Folha de ponto" at bounding box center [306, 219] width 110 height 37
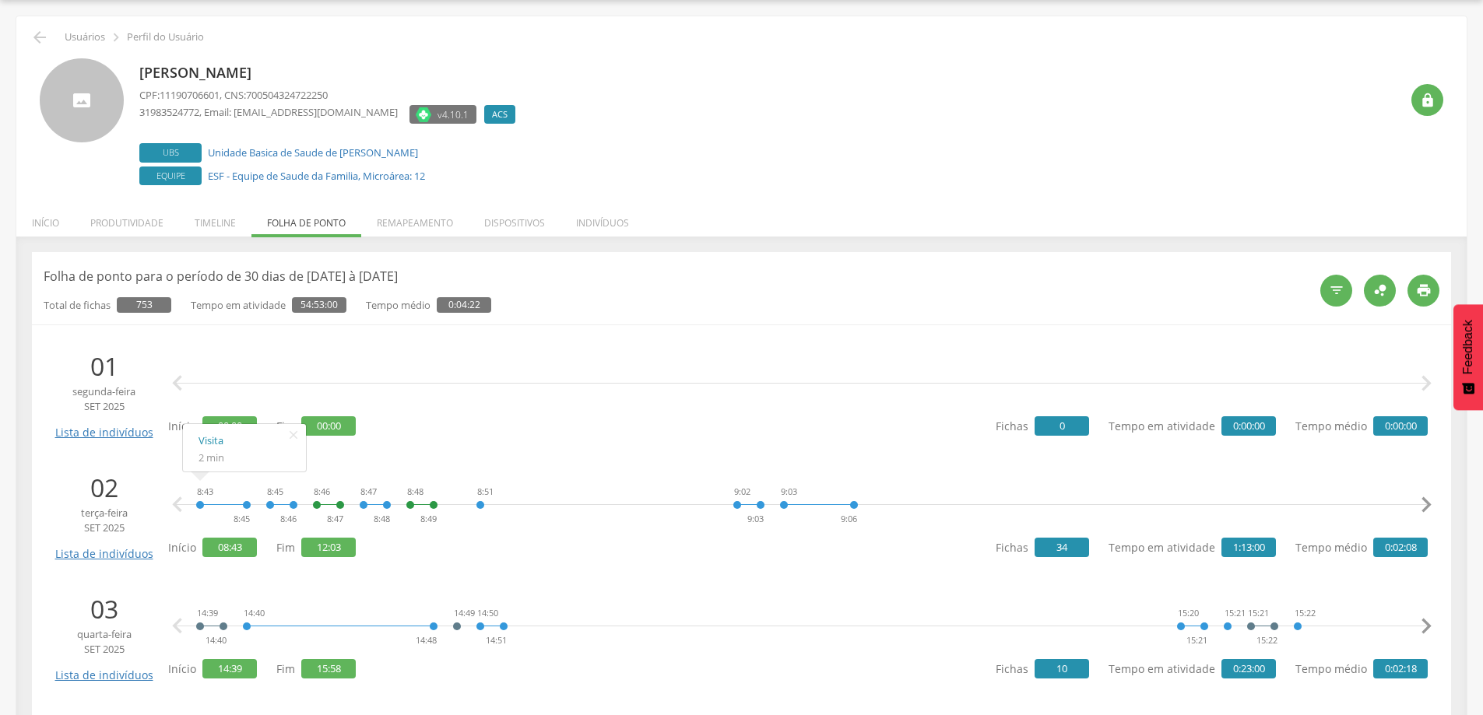
scroll to position [145, 0]
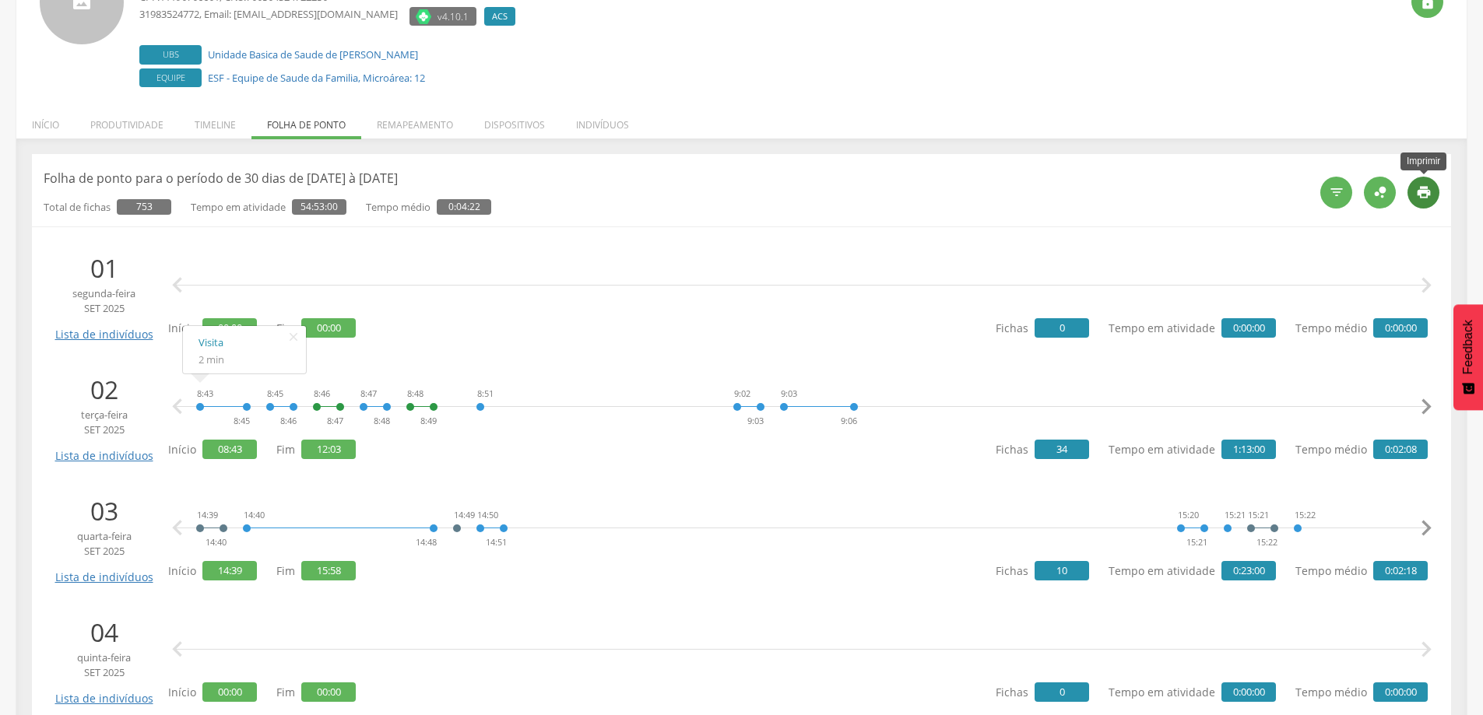
click at [1422, 194] on icon "" at bounding box center [1424, 193] width 16 height 16
